Goal: Information Seeking & Learning: Learn about a topic

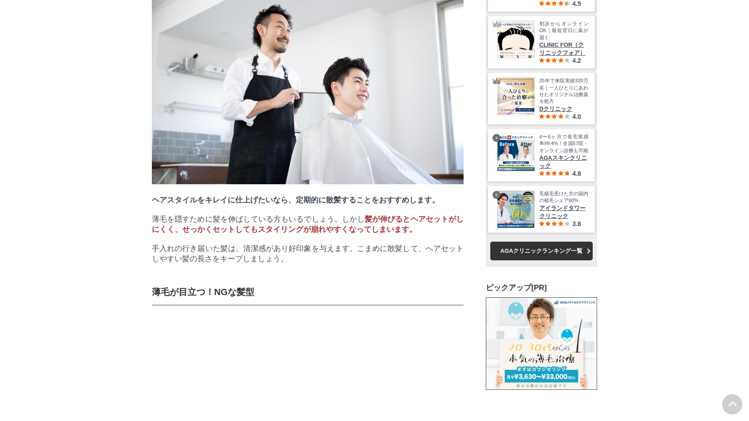
scroll to position [26394, 44109]
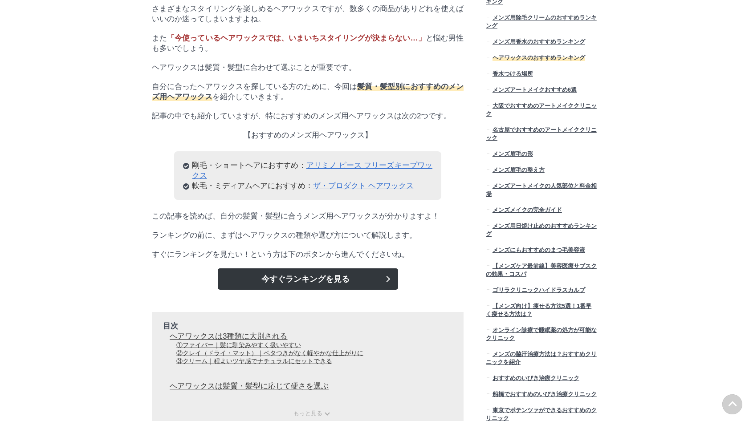
scroll to position [356, 0]
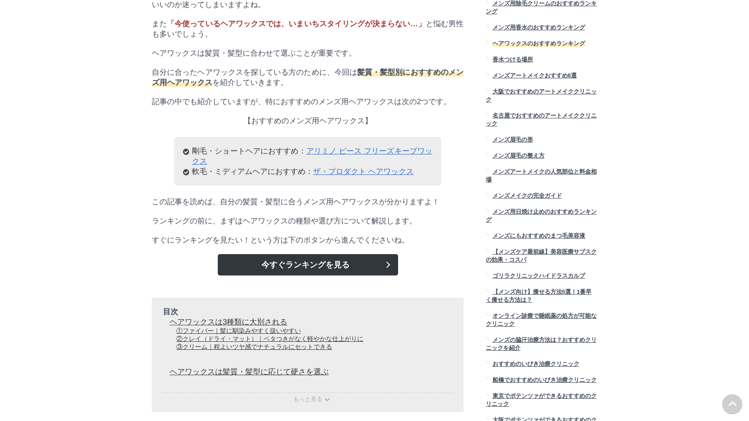
click at [339, 176] on link "ザ・プロダクト ヘアワックス" at bounding box center [363, 172] width 101 height 8
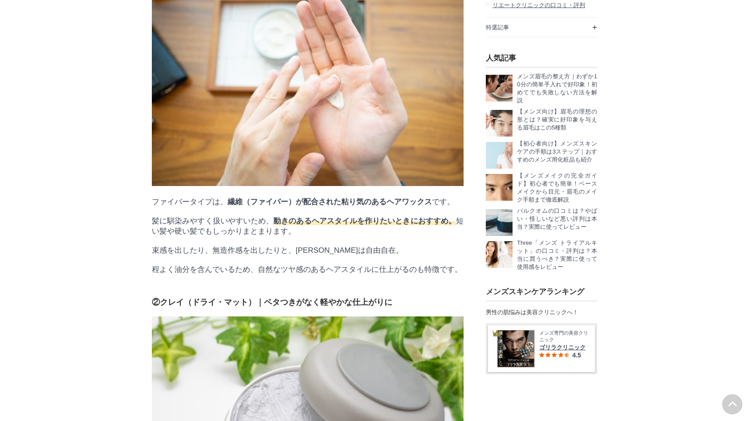
scroll to position [43165, 44443]
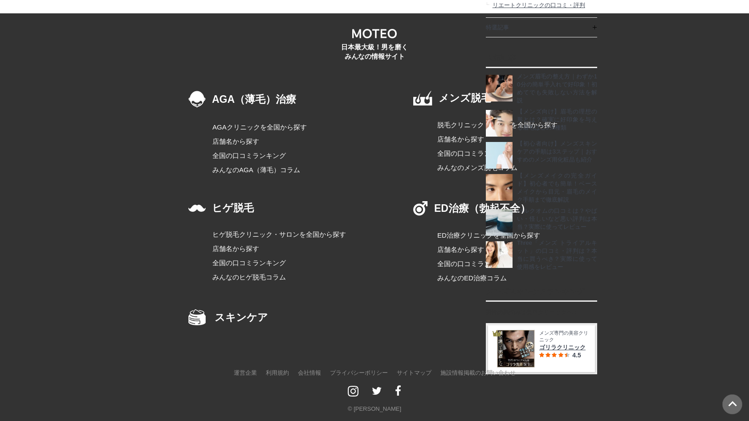
scroll to position [16111, 446]
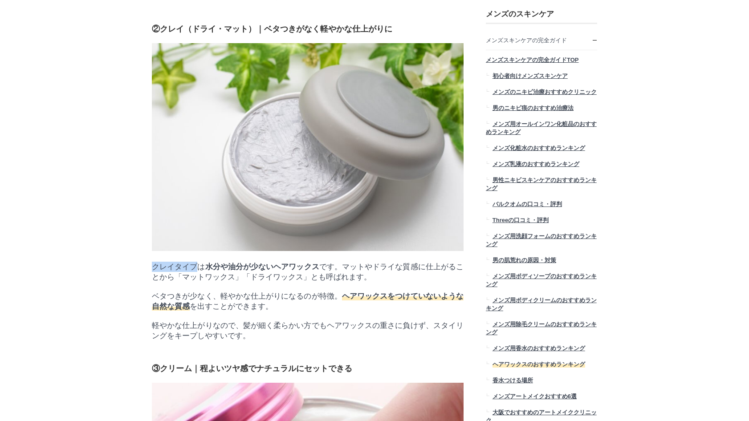
drag, startPoint x: 152, startPoint y: 353, endPoint x: 196, endPoint y: 352, distance: 44.6
click at [196, 282] on p "クレイタイプは 水分や油分が少ないヘアワックス です。マットやドライな質感に仕上がることから「マットワックス」「ドライワックス」とも呼ばれます。" at bounding box center [308, 272] width 312 height 20
drag, startPoint x: 196, startPoint y: 352, endPoint x: 187, endPoint y: 351, distance: 9.9
copy p "クレイタイプ"
